Goal: Task Accomplishment & Management: Use online tool/utility

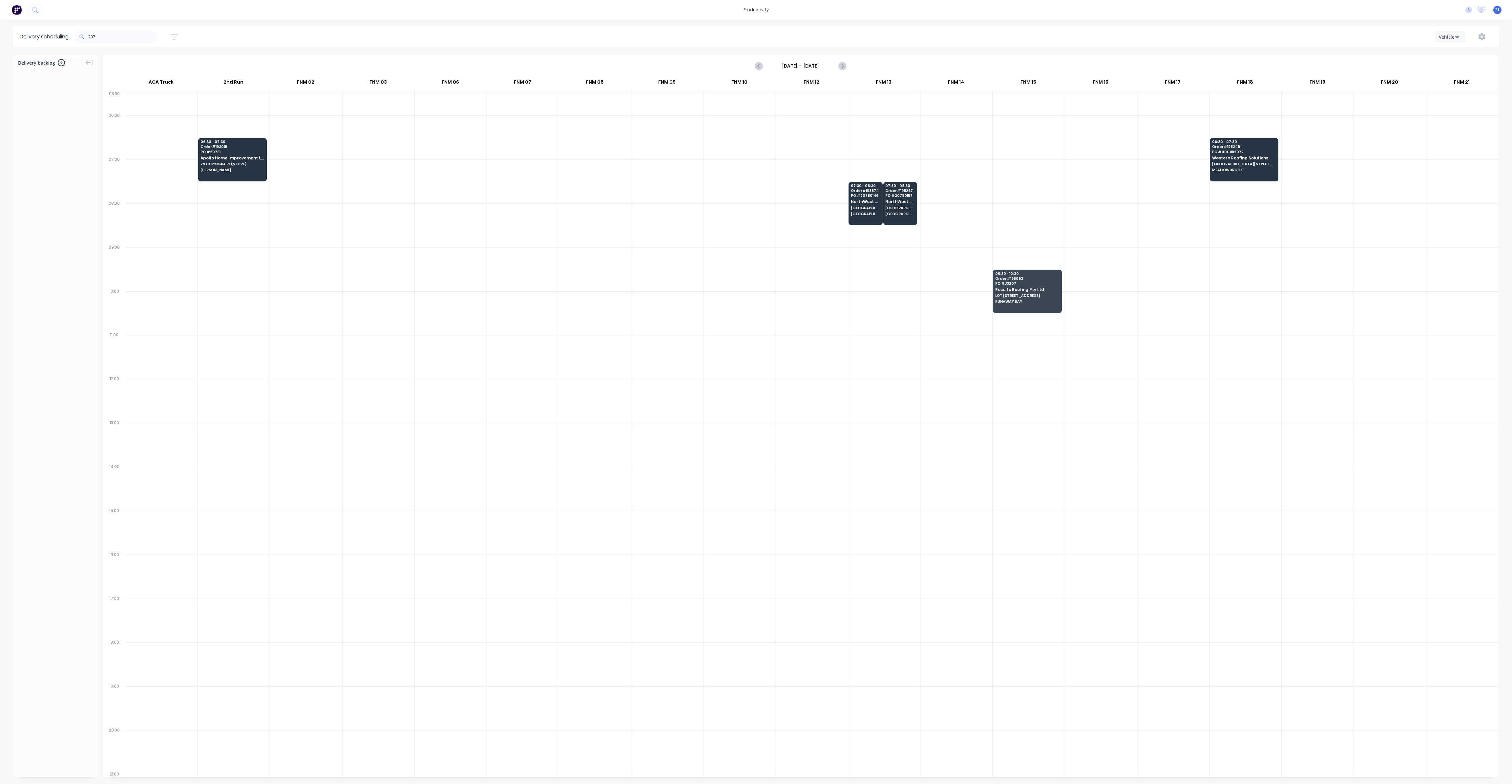
scroll to position [0, 1]
click at [119, 35] on input "207" at bounding box center [122, 36] width 69 height 13
type input "2"
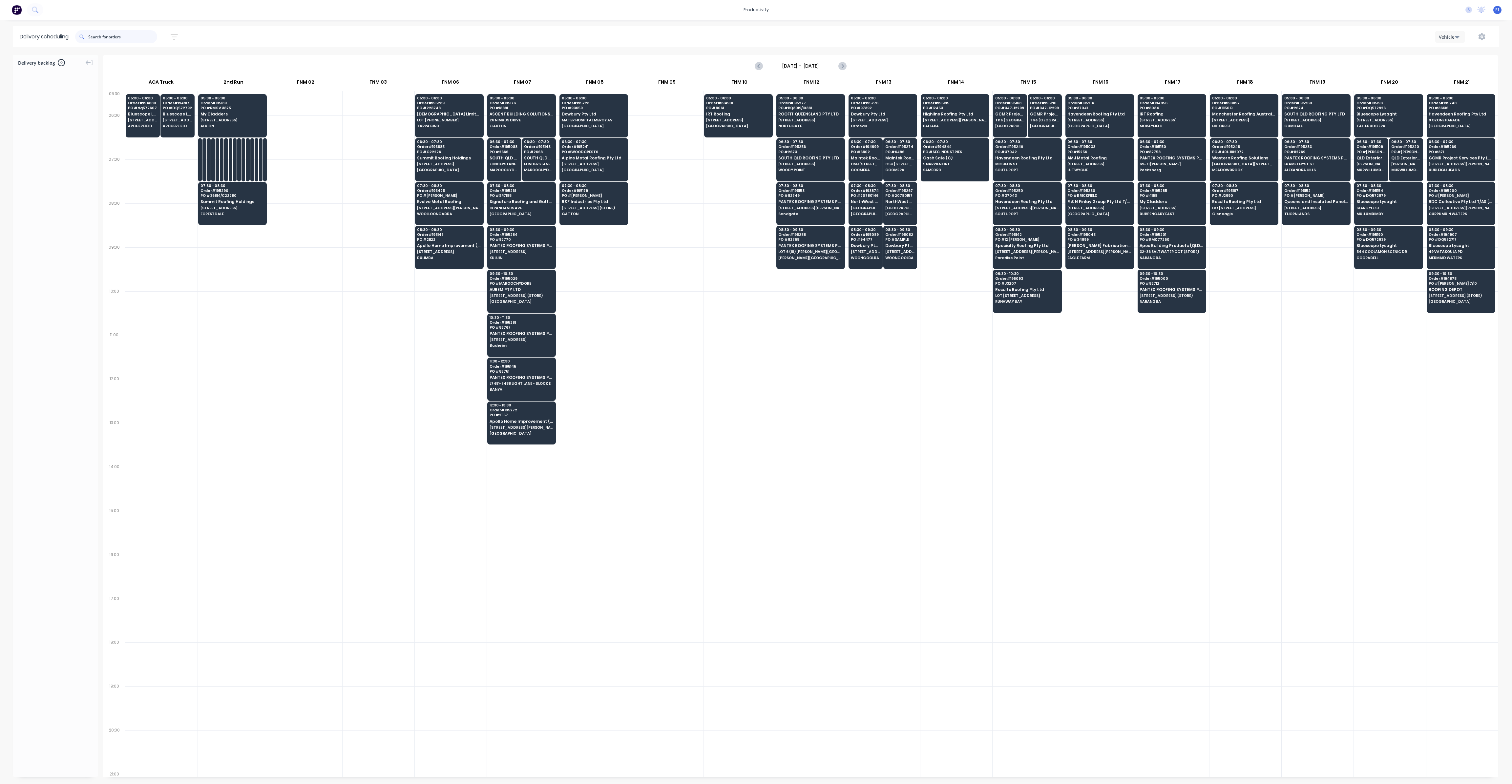
click at [93, 40] on input "text" at bounding box center [122, 36] width 69 height 13
type input "146"
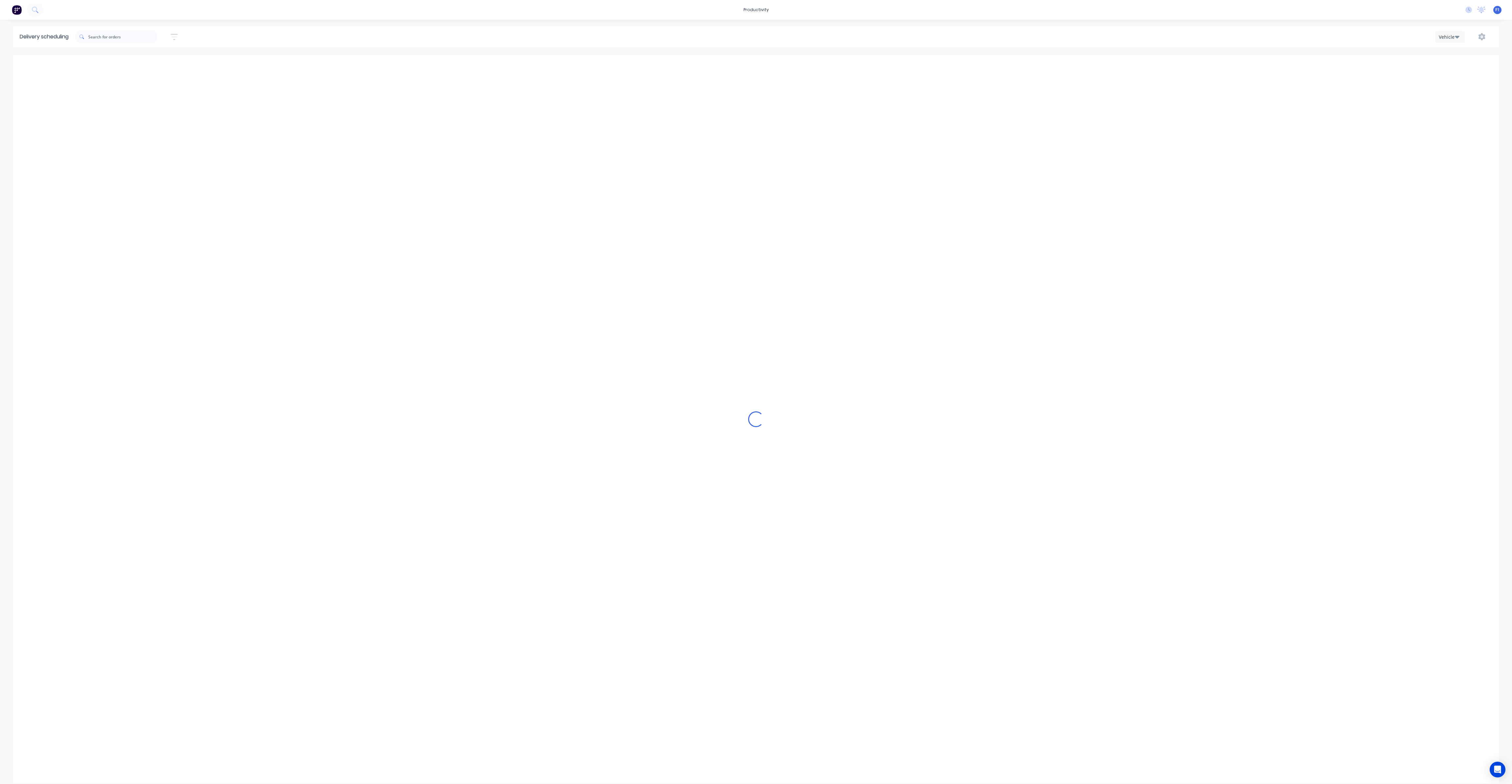
scroll to position [0, 1]
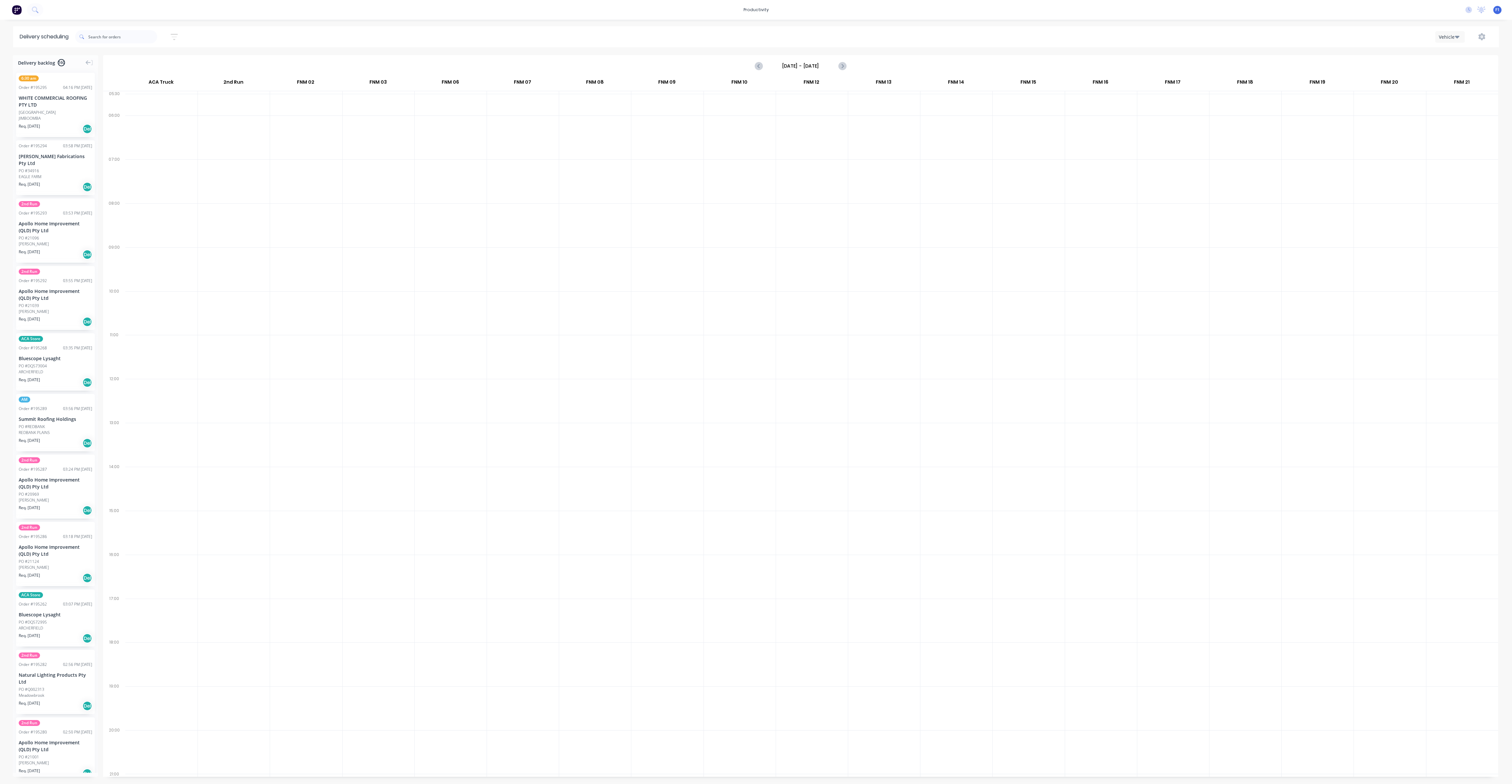
click at [797, 62] on input "Sunday - 05/10/25" at bounding box center [801, 66] width 65 height 10
click at [787, 123] on div "13" at bounding box center [790, 124] width 10 height 10
type input "[DATE] - [DATE]"
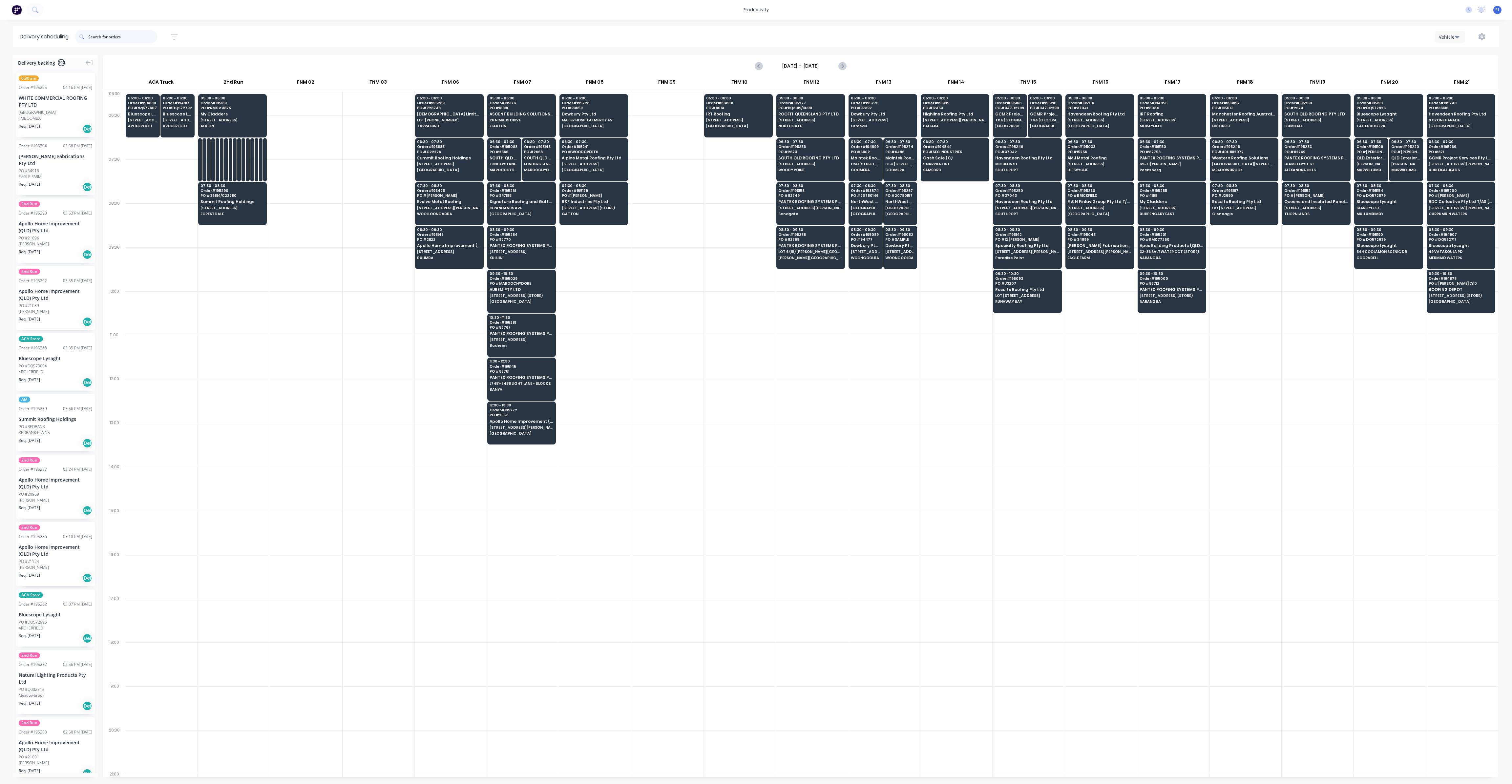
click at [100, 38] on input "text" at bounding box center [122, 36] width 69 height 13
type input "146"
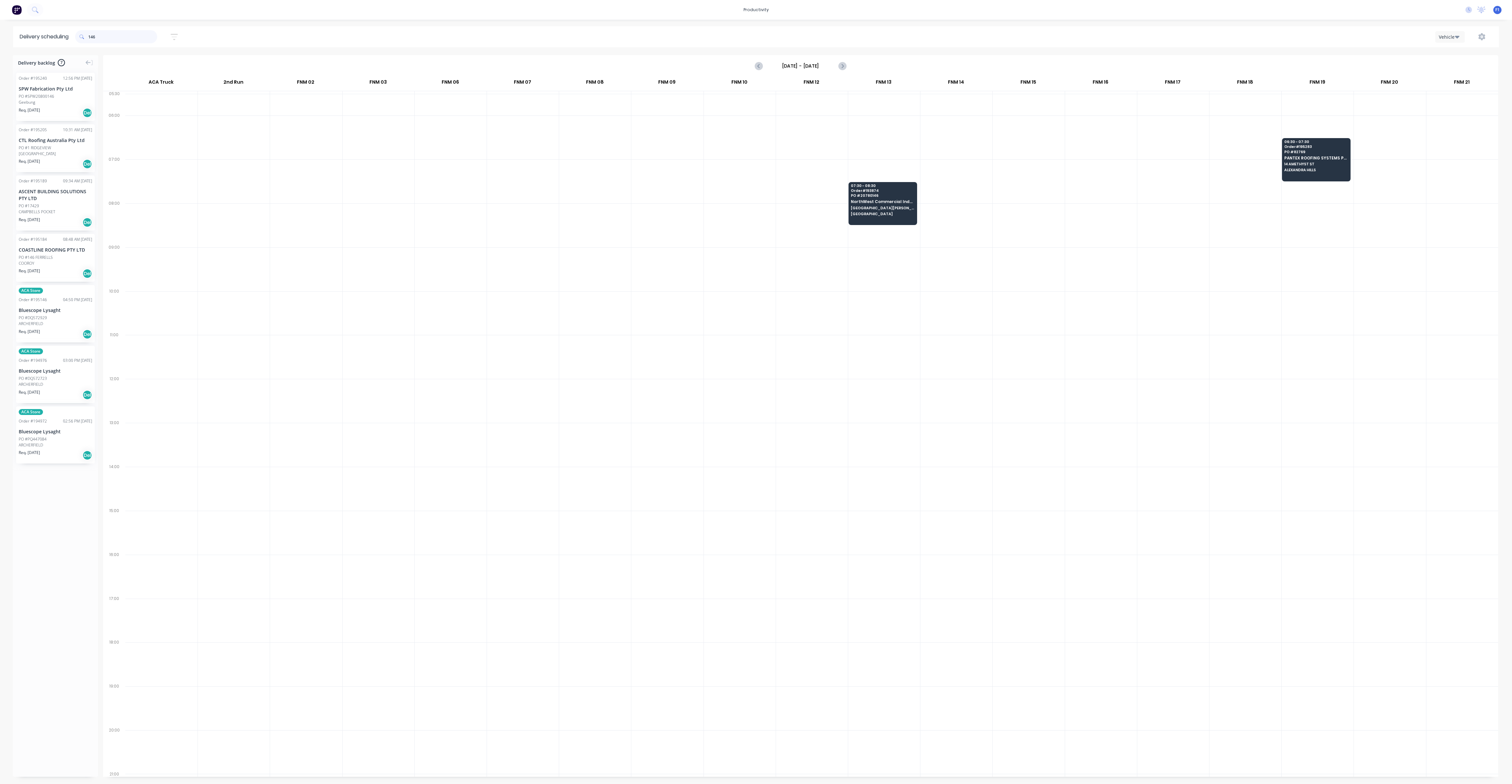
click at [106, 40] on input "146" at bounding box center [122, 36] width 69 height 13
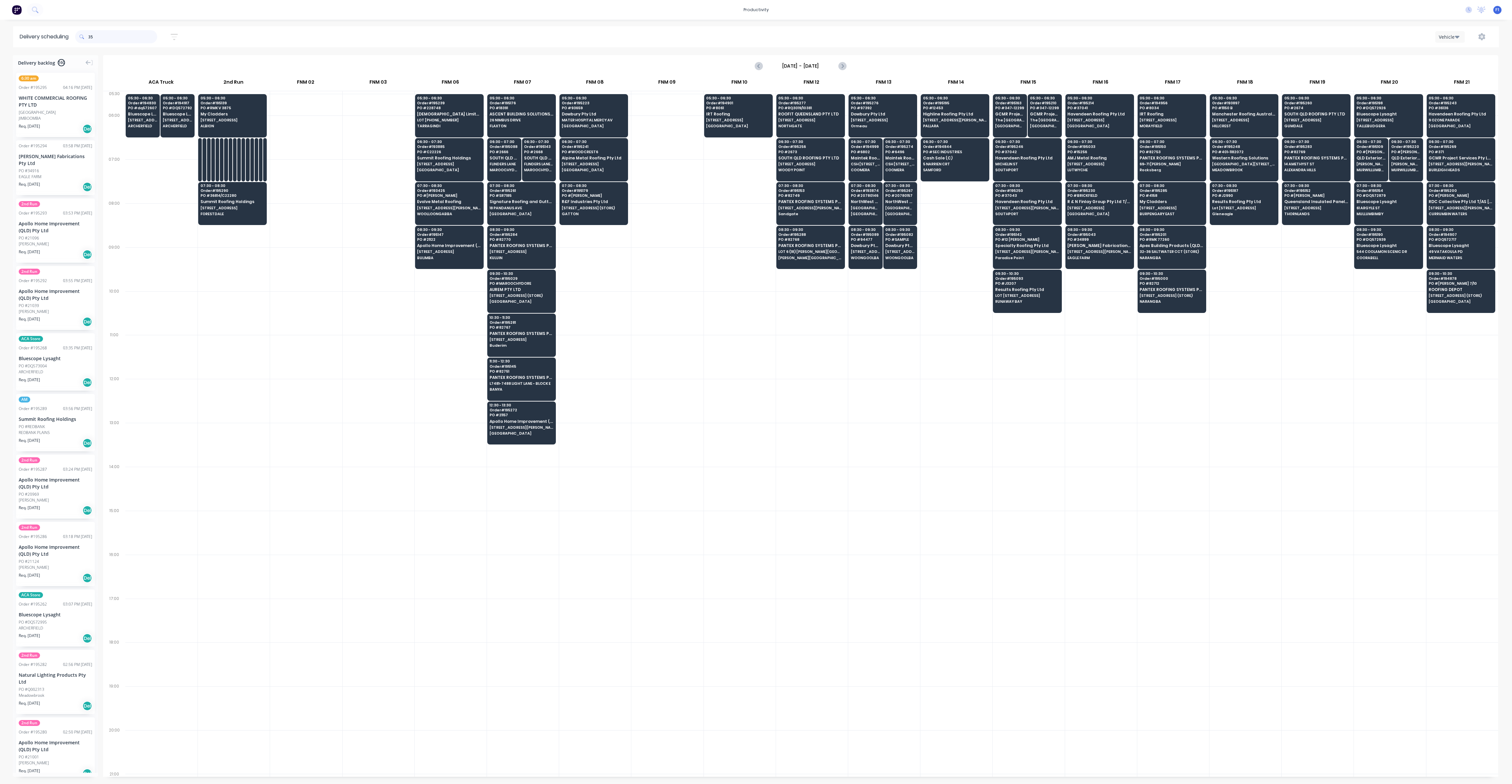
type input "358"
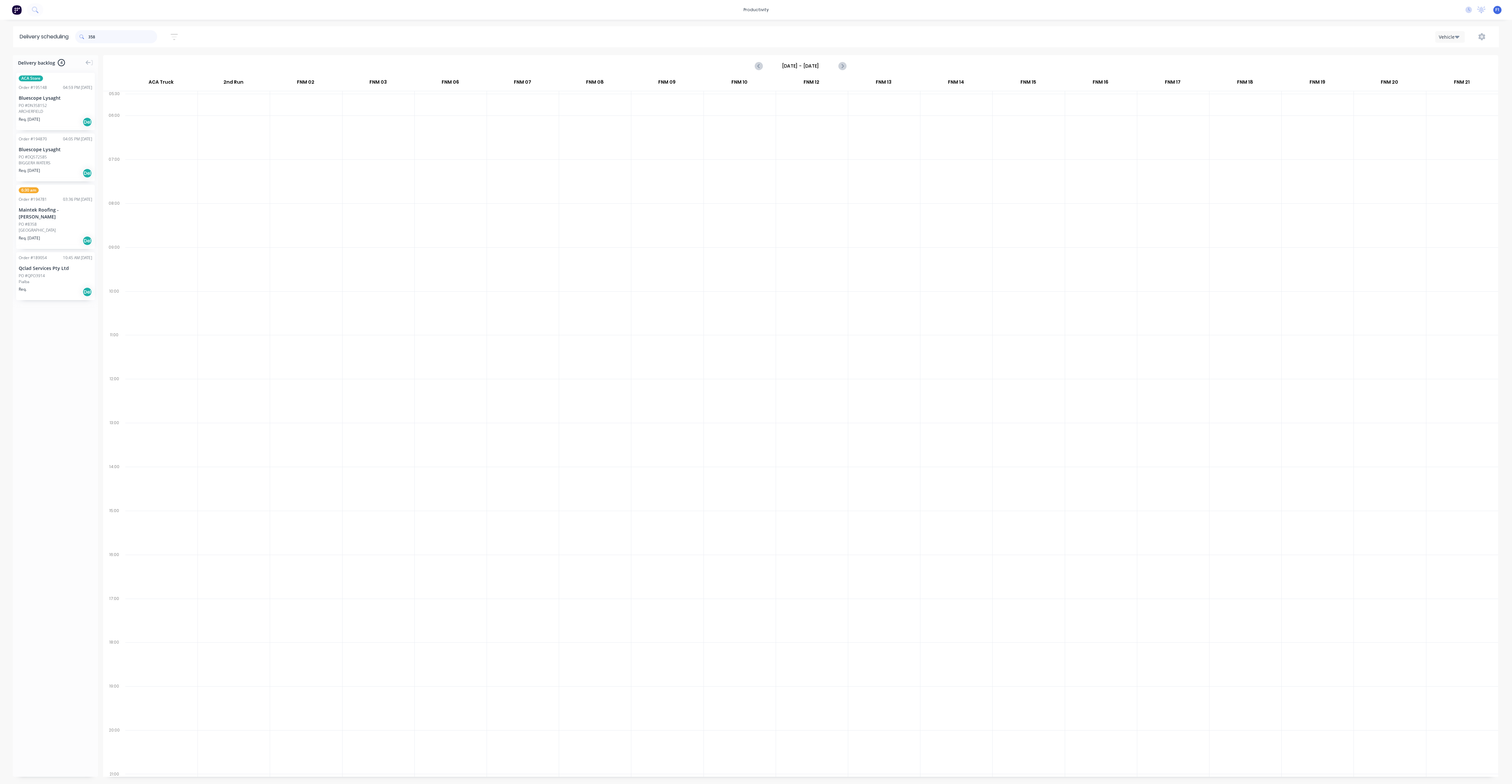
drag, startPoint x: 114, startPoint y: 42, endPoint x: 88, endPoint y: 42, distance: 26.0
click at [88, 42] on div "358" at bounding box center [116, 36] width 82 height 13
click at [932, 109] on span "PO # 12453" at bounding box center [955, 108] width 63 height 4
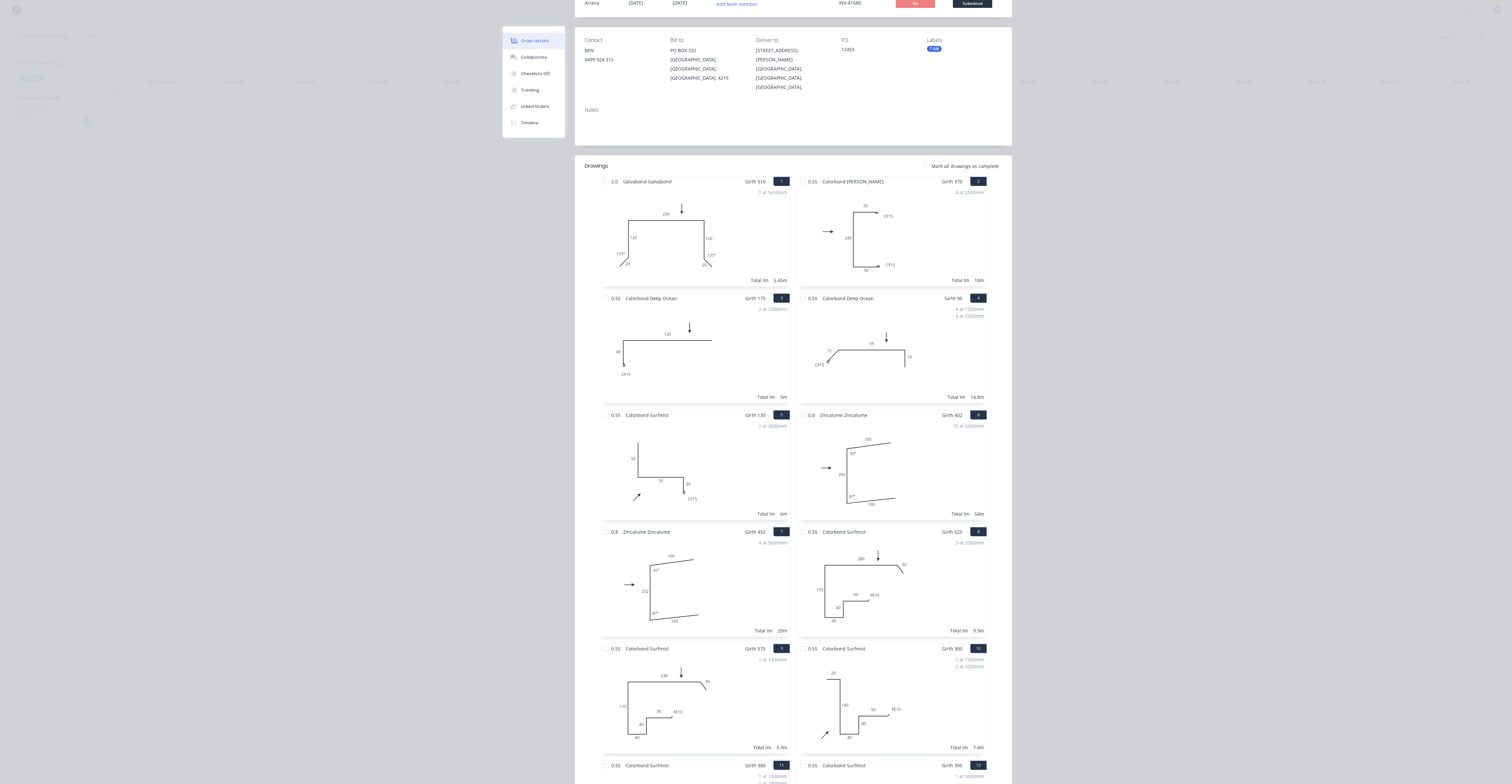
scroll to position [0, 0]
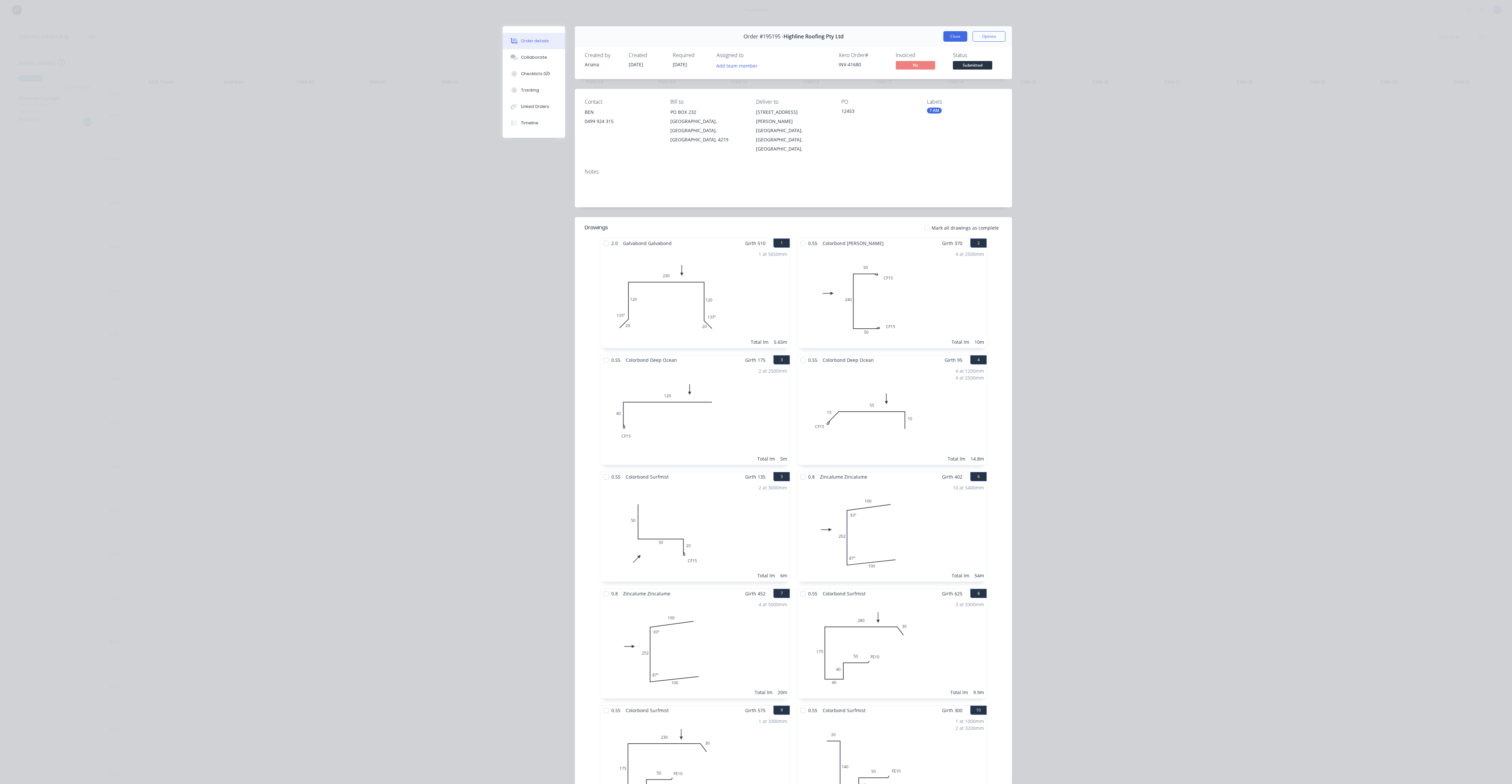
click at [952, 33] on button "Close" at bounding box center [955, 36] width 24 height 11
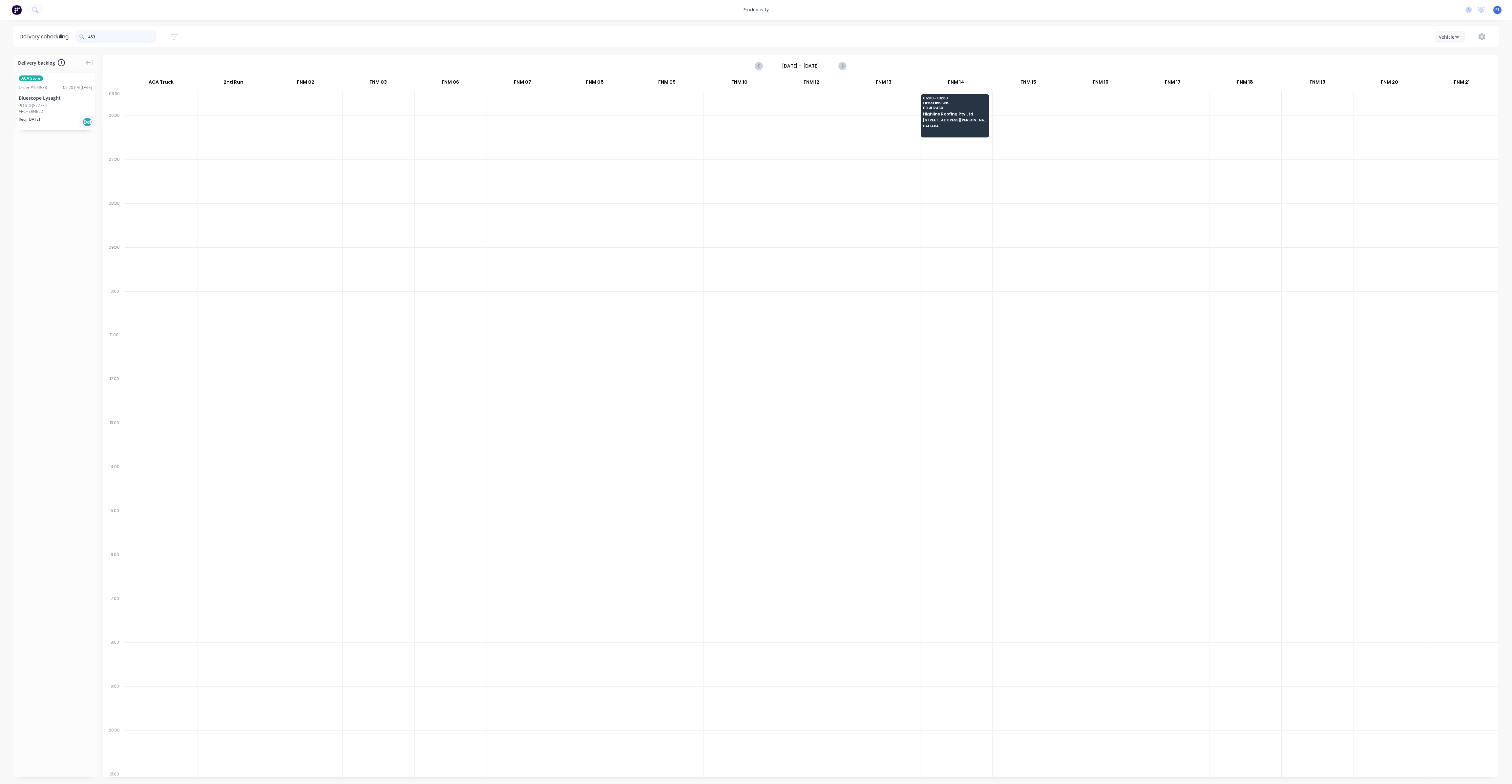
drag, startPoint x: 116, startPoint y: 35, endPoint x: 33, endPoint y: 37, distance: 83.0
click at [33, 37] on header "Delivery scheduling 453 Sort by Most recent Created date Required date Order nu…" at bounding box center [755, 37] width 1486 height 21
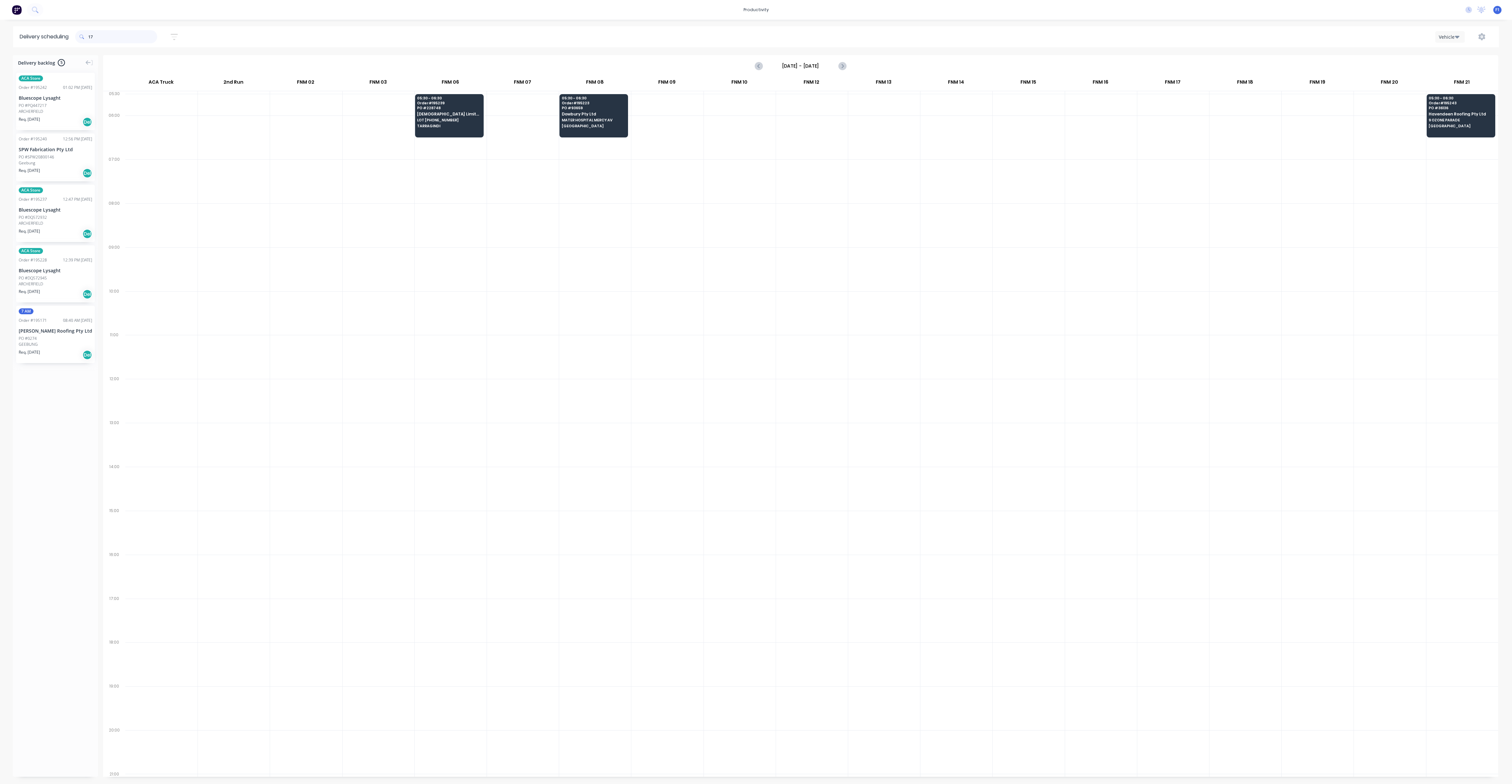
type input "1"
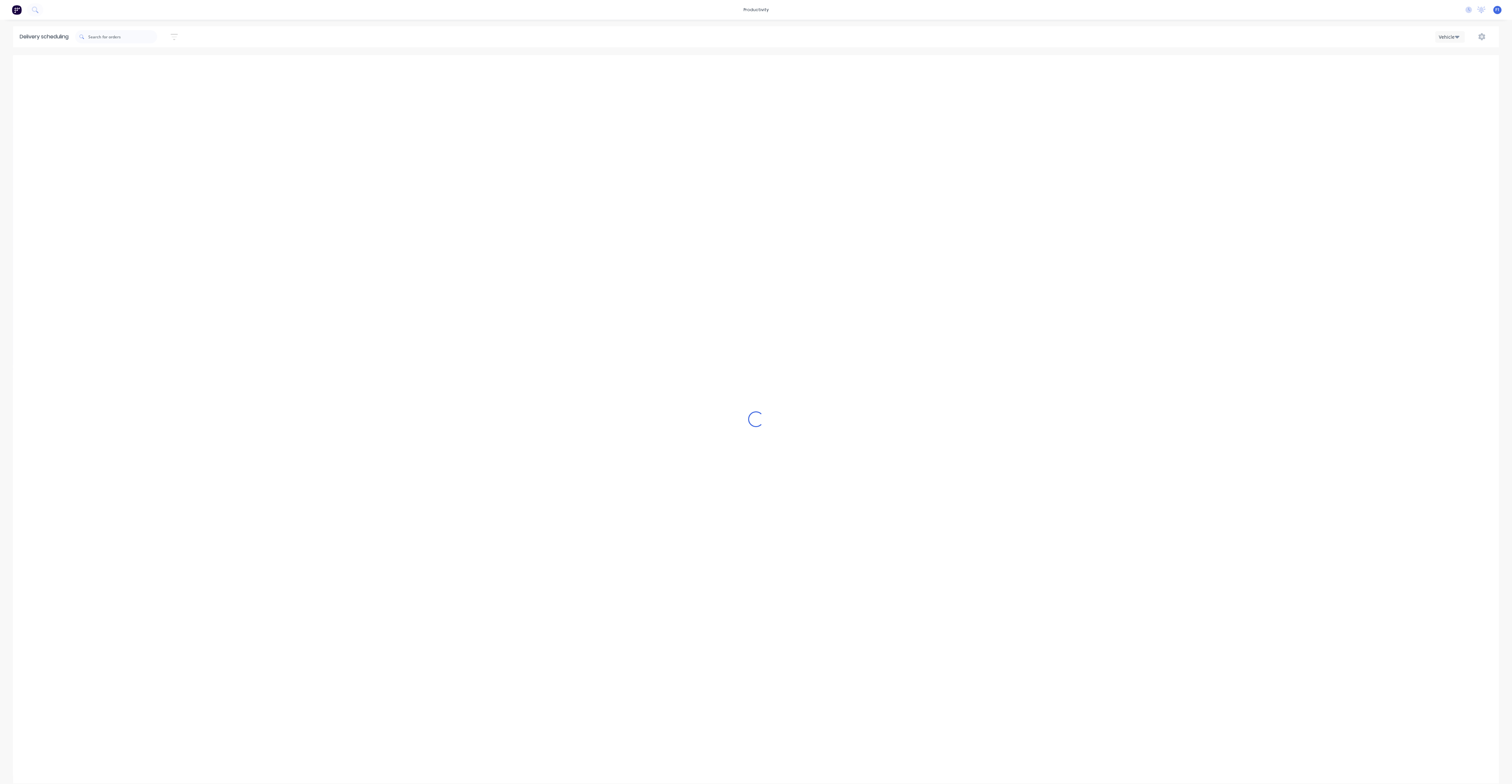
click at [1487, 39] on button "button" at bounding box center [1482, 37] width 21 height 12
click at [1474, 60] on button "Run Sheet" at bounding box center [1461, 54] width 62 height 13
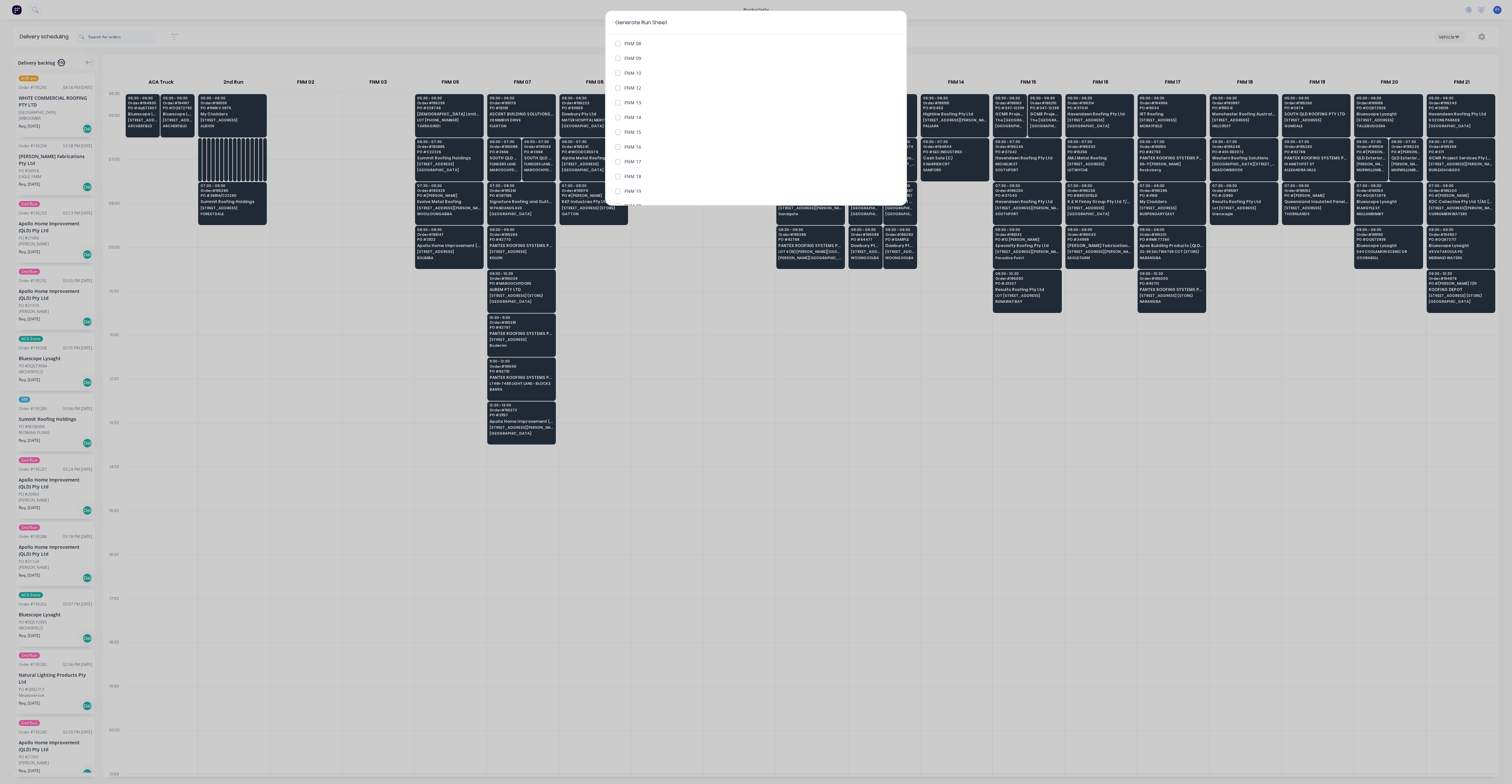
scroll to position [197, 0]
click at [625, 75] on label "FNM 13" at bounding box center [633, 74] width 17 height 7
click at [620, 75] on 13 "FNM 13" at bounding box center [617, 73] width 5 height 6
checkbox 13 "true"
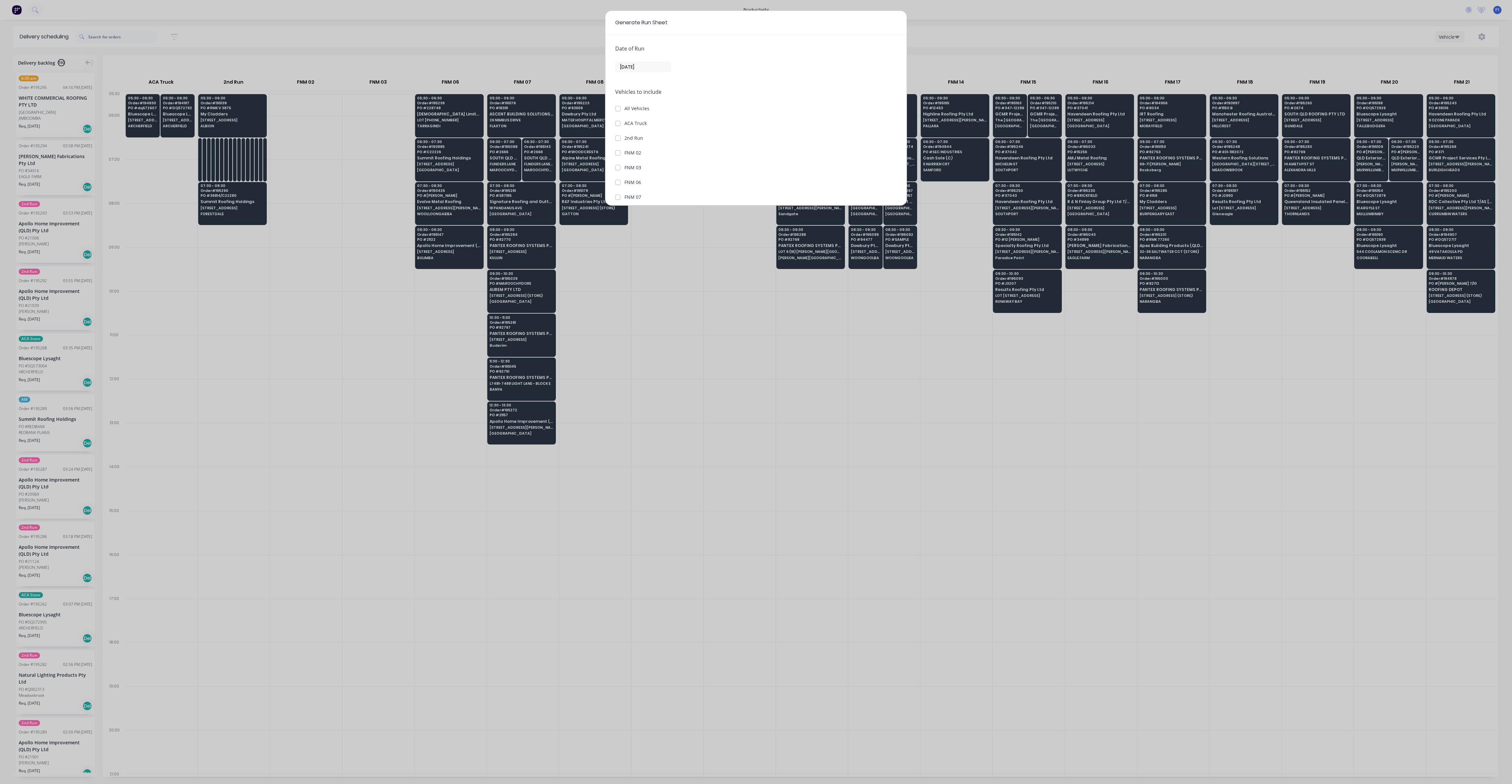
click at [635, 69] on input "11/10/25" at bounding box center [643, 67] width 55 height 10
click at [637, 123] on div "13" at bounding box center [637, 126] width 10 height 10
type input "13/10/25"
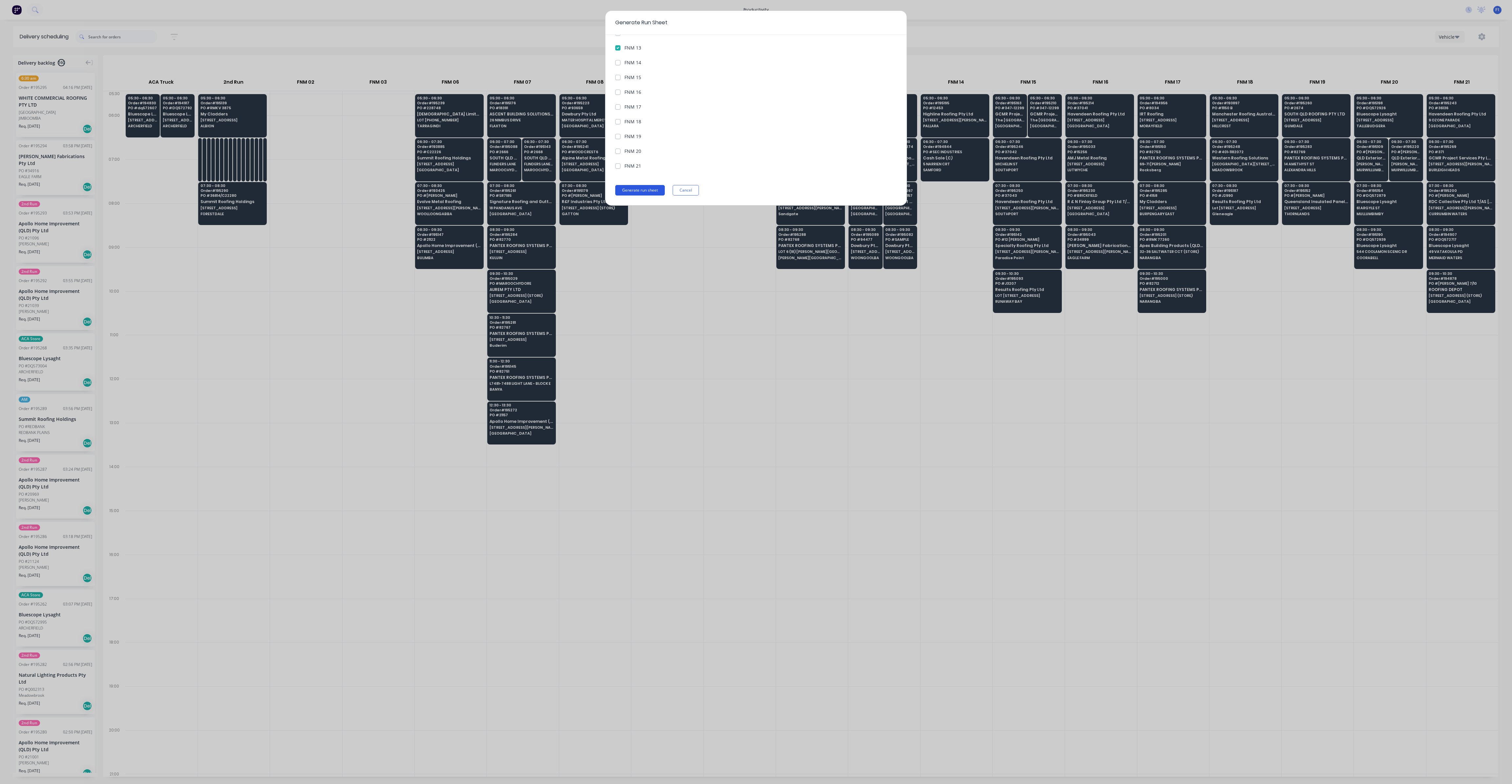
click at [649, 188] on button "Generate run sheet" at bounding box center [640, 190] width 49 height 11
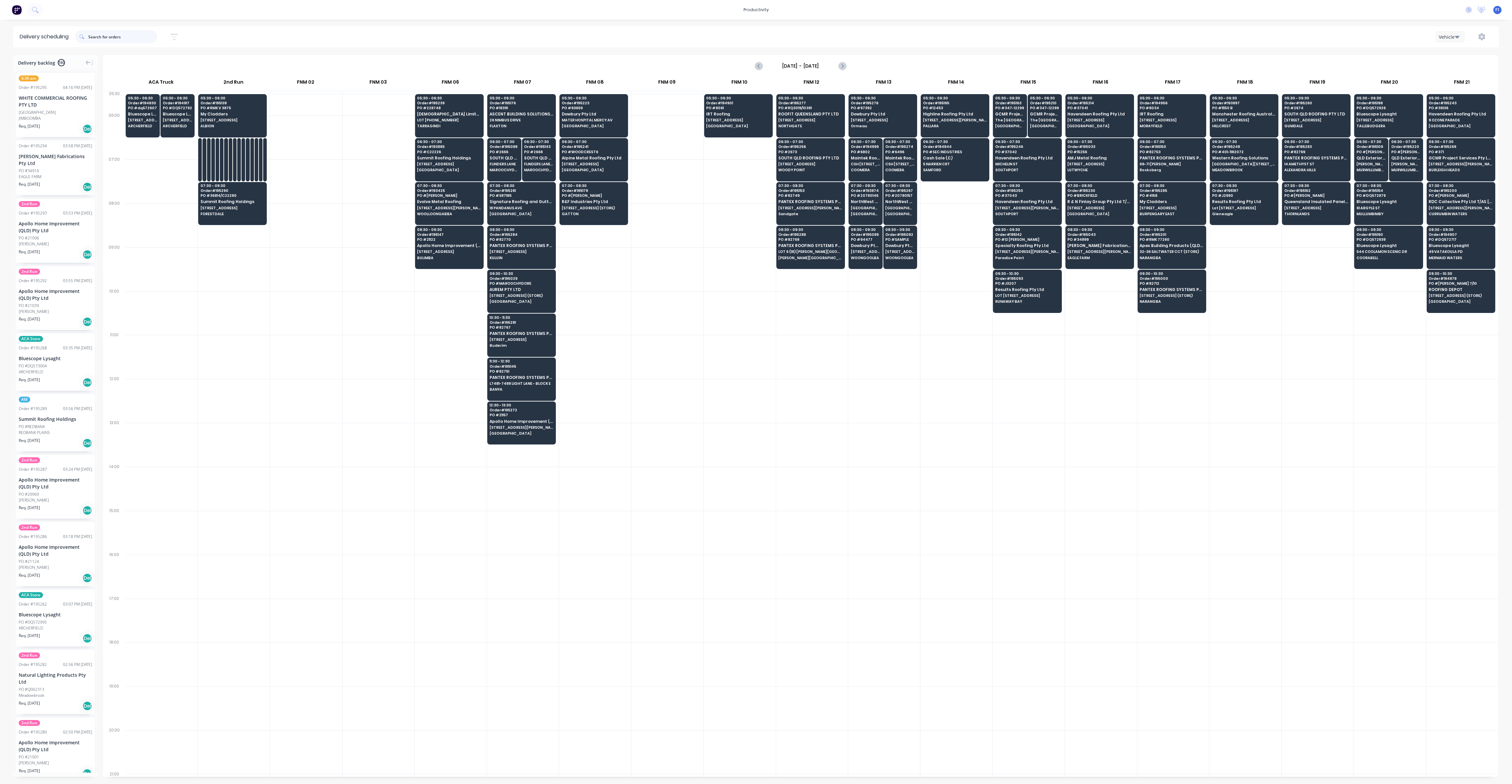
click at [126, 43] on input "text" at bounding box center [122, 36] width 69 height 13
type input "1"
